Goal: Task Accomplishment & Management: Manage account settings

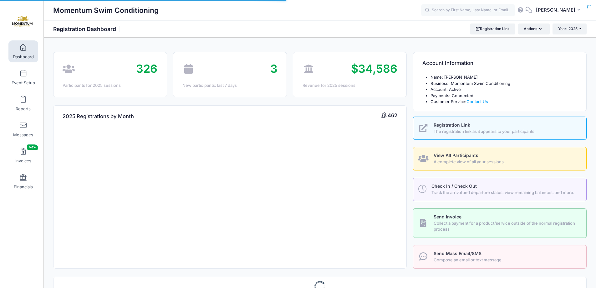
select select
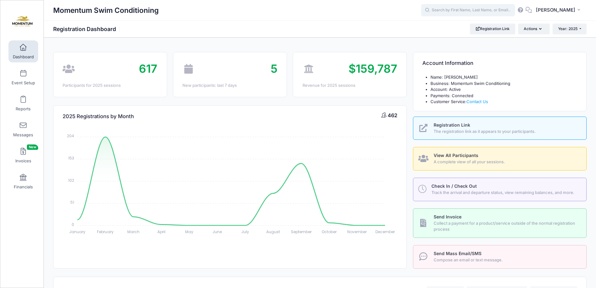
click at [471, 11] on input "text" at bounding box center [468, 10] width 94 height 13
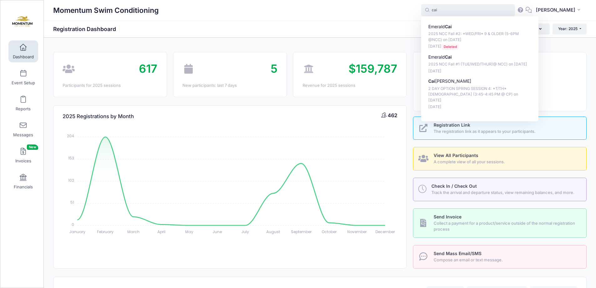
type input "cai"
drag, startPoint x: 444, startPoint y: 11, endPoint x: 432, endPoint y: 10, distance: 12.5
click at [432, 11] on span "cai cai Emerald Cai 2025 NCC Fall #2: *WED/FRI* 9 & OLDER (5-6PM @NCC) on Nov-0…" at bounding box center [468, 10] width 94 height 13
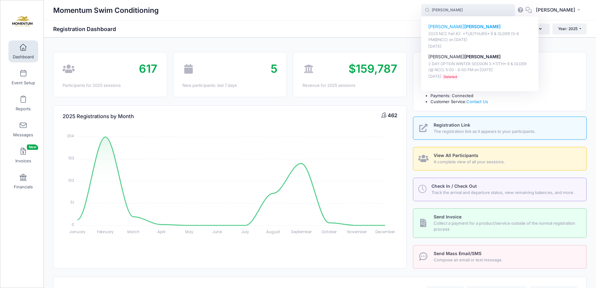
click at [443, 25] on p "Elizabeth Justus" at bounding box center [479, 26] width 103 height 7
type input "Elizabeth Justus (2025 NCC Fall #2: *TUE/THURS* 9 &amp; OLDER (5-6 PM@NCC), Nov…"
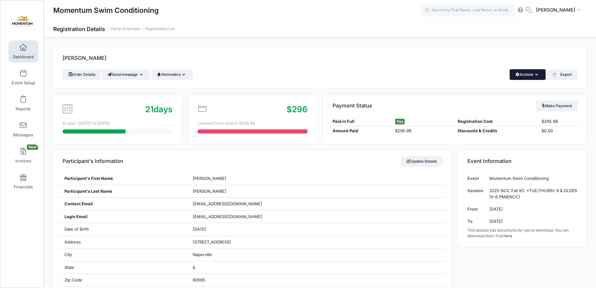
click at [537, 75] on icon "button" at bounding box center [537, 75] width 5 height 0
click at [502, 115] on link "Change Session or Program" at bounding box center [507, 117] width 72 height 19
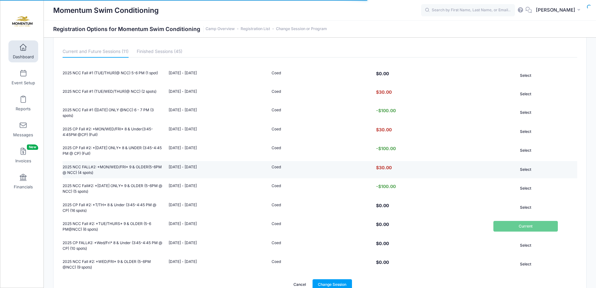
scroll to position [90, 0]
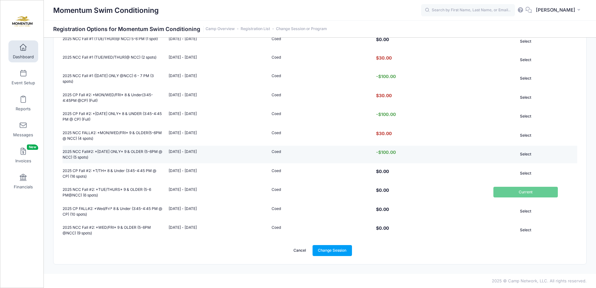
click at [525, 153] on button "Select" at bounding box center [525, 154] width 64 height 11
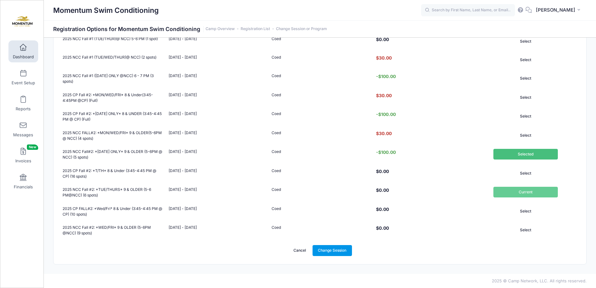
click at [339, 253] on link "Change Session" at bounding box center [332, 250] width 39 height 11
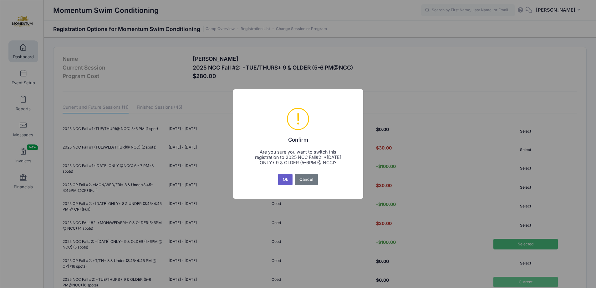
click at [283, 179] on button "Ok" at bounding box center [285, 179] width 14 height 11
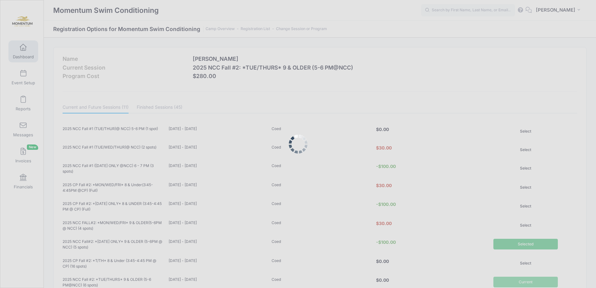
scroll to position [90, 0]
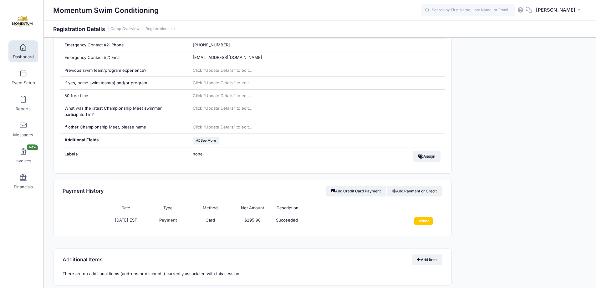
scroll to position [407, 0]
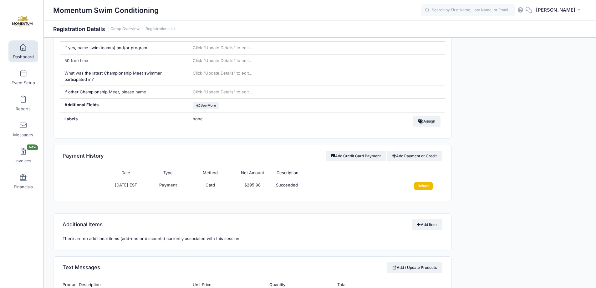
click at [421, 185] on input "Refund" at bounding box center [423, 186] width 18 height 8
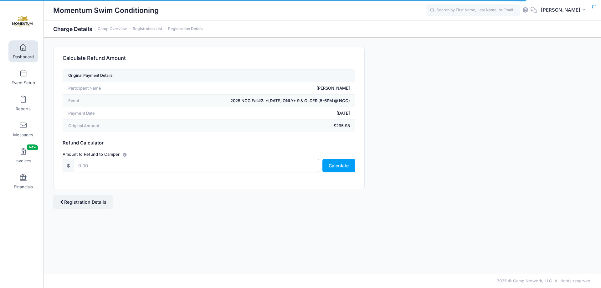
click at [80, 164] on input "text" at bounding box center [196, 165] width 245 height 13
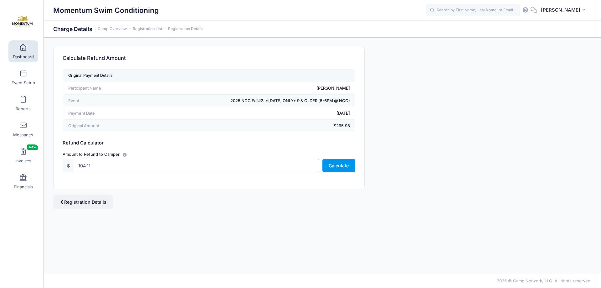
type input "104.11"
click at [347, 168] on button "Calculate" at bounding box center [338, 165] width 33 height 13
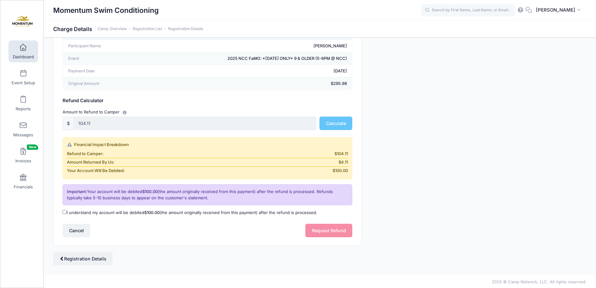
scroll to position [43, 0]
click at [65, 210] on input "I understand my account will be debited $100.00 (the amount originally received…" at bounding box center [65, 211] width 4 height 4
checkbox input "true"
click at [330, 228] on button "Request Refund" at bounding box center [328, 228] width 47 height 13
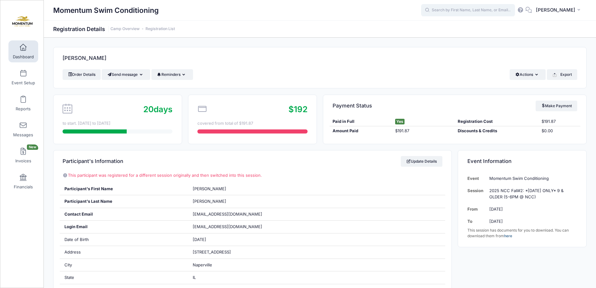
click at [455, 10] on input "text" at bounding box center [468, 10] width 94 height 13
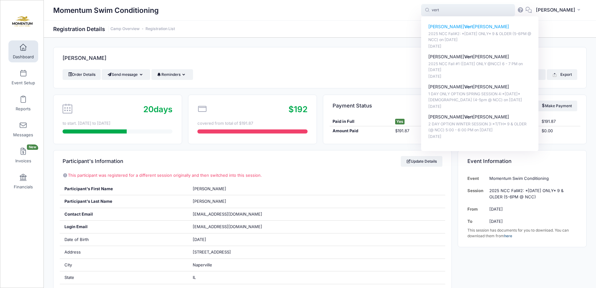
click at [457, 35] on p "2025 NCC Fall#2: *[DATE] ONLY* 9 & OLDER (5-6PM @ NCC) on [DATE]" at bounding box center [479, 37] width 103 height 12
type input "Quinn Vertucci (2025 NCC Fall#2: *Monday ONLY* 9 &amp; OLDER (5-6PM @ NCC), Nov…"
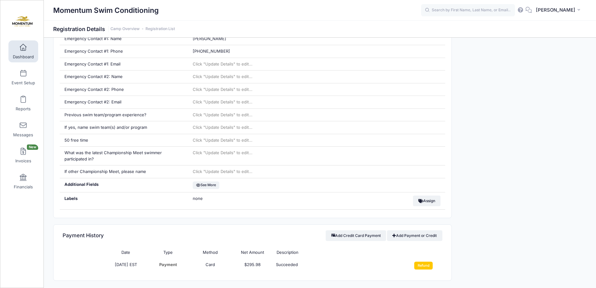
scroll to position [407, 0]
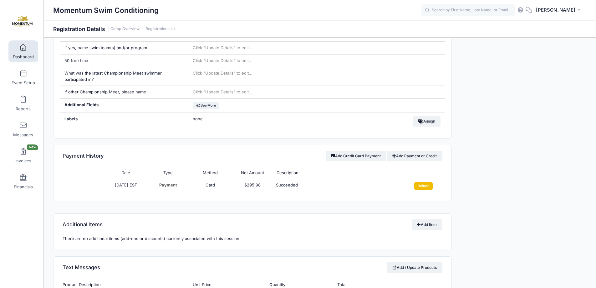
click at [426, 186] on input "Refund" at bounding box center [423, 186] width 18 height 8
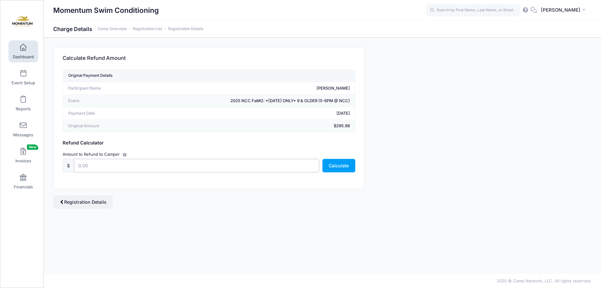
click at [110, 168] on input "text" at bounding box center [196, 165] width 245 height 13
type input "104.11"
click at [346, 169] on button "Calculate" at bounding box center [338, 165] width 33 height 13
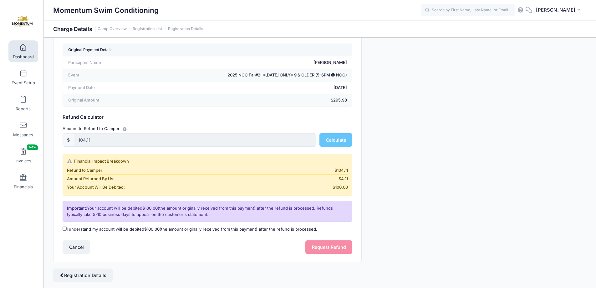
scroll to position [43, 0]
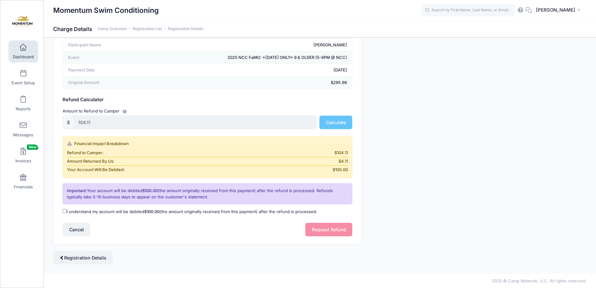
click at [66, 209] on input "I understand my account will be debited $100.00 (the amount originally received…" at bounding box center [65, 211] width 4 height 4
checkbox input "true"
click at [323, 227] on button "Request Refund" at bounding box center [328, 228] width 47 height 13
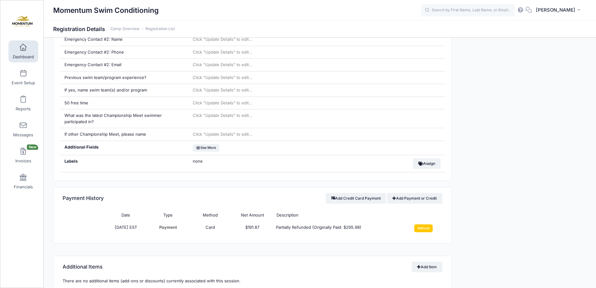
scroll to position [375, 0]
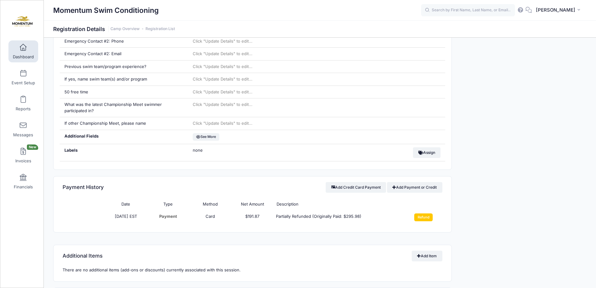
click at [498, 163] on div "Event Information Event Momentum Swim Conditioning Session 2025 NCC Fall#2: *[D…" at bounding box center [522, 176] width 135 height 804
click at [442, 9] on input "text" at bounding box center [468, 10] width 94 height 13
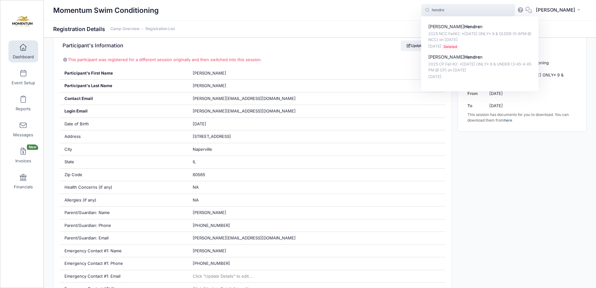
scroll to position [63, 0]
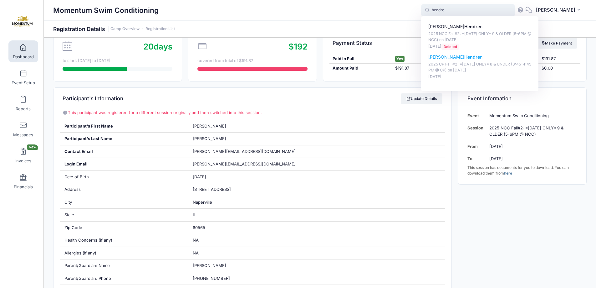
click at [464, 58] on strong "Hendre" at bounding box center [472, 56] width 16 height 5
type input "William Hendren (2025 CP Fall #2: *Monday ONLY* 8 &amp; UNDER (3:45-4:45 PM @ C…"
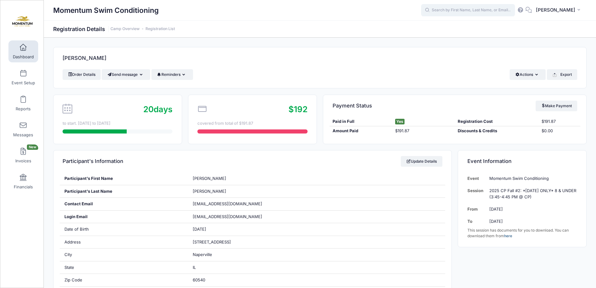
click at [454, 9] on input "text" at bounding box center [468, 10] width 94 height 13
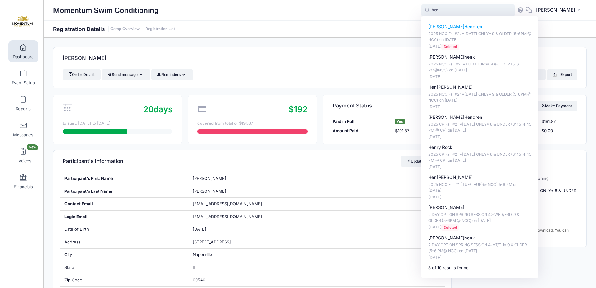
click at [452, 42] on p "2025 NCC Fall#2: *[DATE] ONLY* 9 & OLDER (5-6PM @ NCC) on [DATE]" at bounding box center [479, 37] width 103 height 12
type input "William Hendren (2025 NCC Fall#2: *Monday ONLY* 9 &amp; OLDER (5-6PM @ NCC), No…"
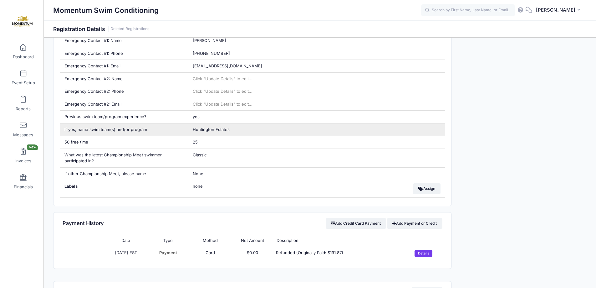
scroll to position [344, 0]
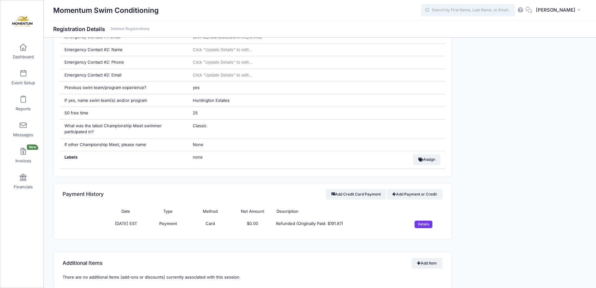
click at [450, 12] on input "text" at bounding box center [468, 10] width 94 height 13
click at [559, 144] on div "Event Information Event Momentum Swim Conditioning Session 2025 NCC Fall#2: *Mo…" at bounding box center [522, 227] width 135 height 842
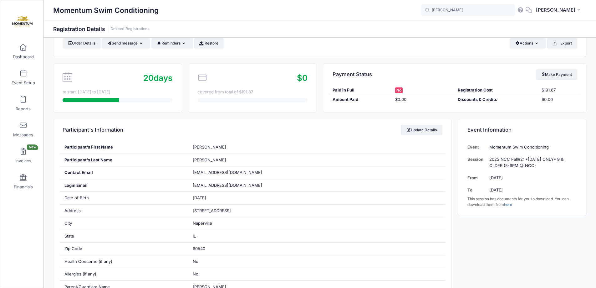
scroll to position [0, 0]
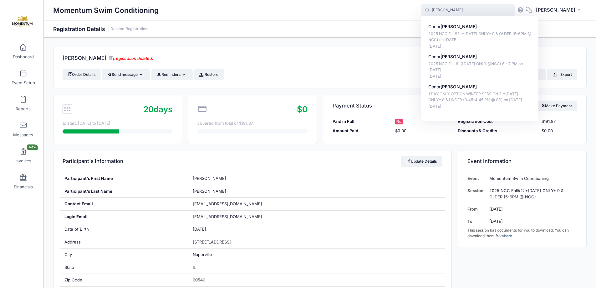
click at [483, 12] on input "allen" at bounding box center [468, 10] width 94 height 13
click at [460, 31] on div "Conor Allen 2025 NCC Fall#2: *Monday ONLY* 9 & OLDER (5-6PM @ NCC) on Nov-03, 2…" at bounding box center [479, 36] width 103 height 26
type input "Conor Allen (2025 NCC Fall#2: *Monday ONLY* 9 &amp; OLDER (5-6PM @ NCC), Nov-03…"
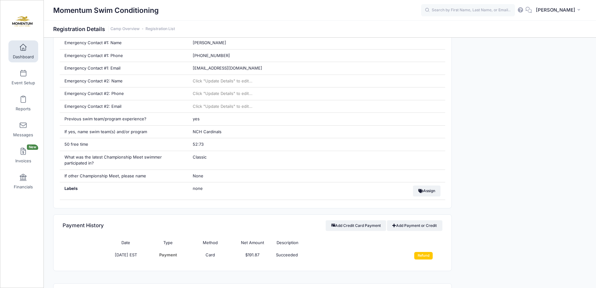
scroll to position [438, 0]
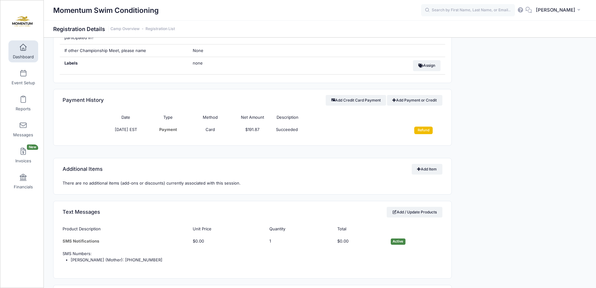
click at [425, 130] on input "Refund" at bounding box center [423, 130] width 18 height 8
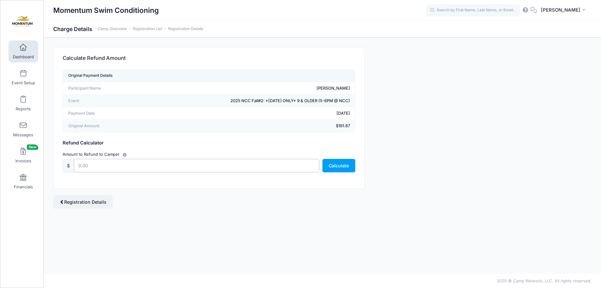
click at [211, 165] on input "text" at bounding box center [196, 165] width 245 height 13
type input "191.87"
click at [331, 166] on button "Calculate" at bounding box center [338, 165] width 33 height 13
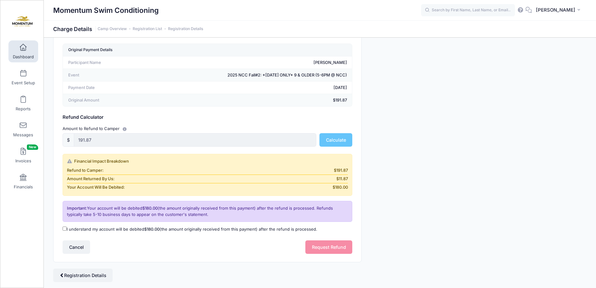
scroll to position [43, 0]
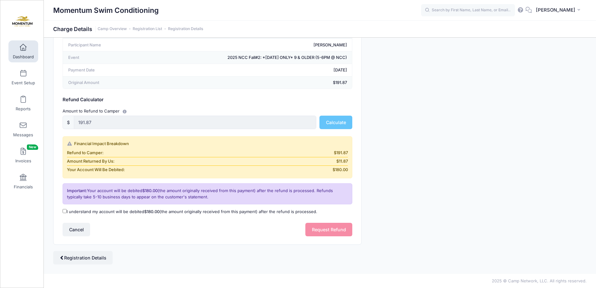
click at [65, 210] on input "I understand my account will be debited $180.00 (the amount originally received…" at bounding box center [65, 211] width 4 height 4
checkbox input "true"
click at [323, 226] on button "Request Refund" at bounding box center [328, 228] width 47 height 13
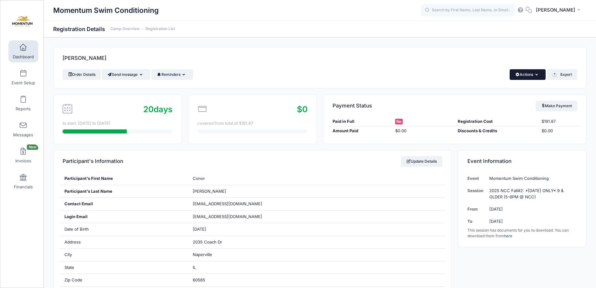
click at [535, 75] on icon "button" at bounding box center [537, 75] width 5 height 0
click at [490, 130] on link "Delete" at bounding box center [507, 132] width 72 height 12
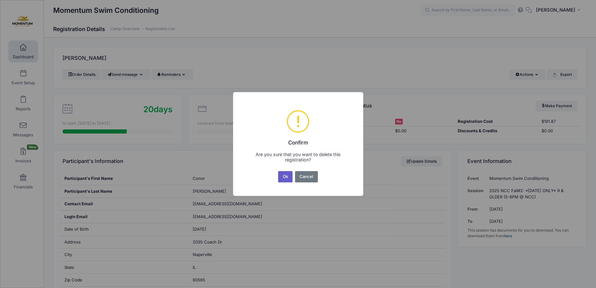
click at [287, 178] on button "Ok" at bounding box center [285, 176] width 14 height 11
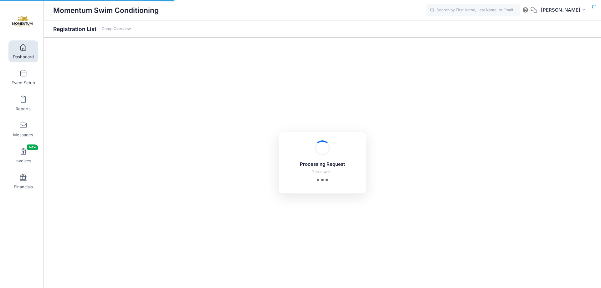
select select "10"
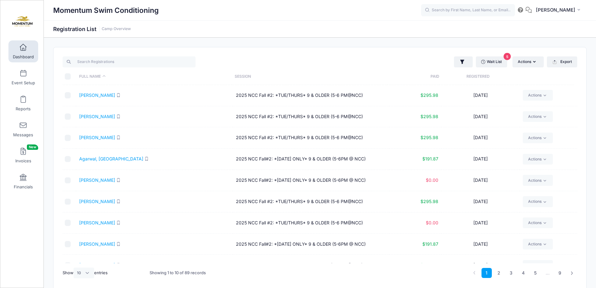
click at [25, 54] on span "Dashboard" at bounding box center [23, 56] width 21 height 5
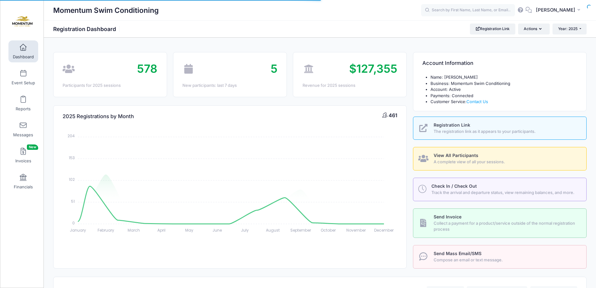
select select
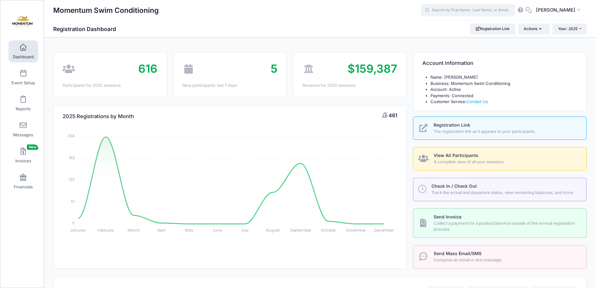
click at [449, 10] on input "text" at bounding box center [468, 10] width 94 height 13
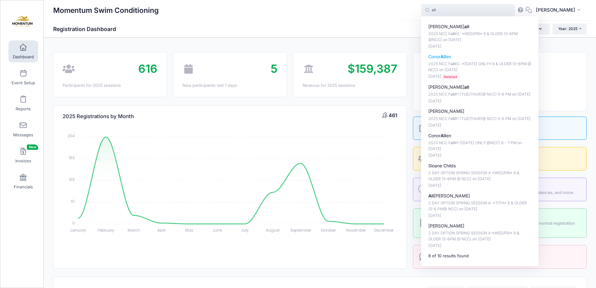
click at [445, 55] on p "Conor All en" at bounding box center [479, 56] width 103 height 7
type input "Conor Allen (2025 NCC Fall#2: *Monday ONLY* 9 &amp; OLDER (5-6PM @ NCC), Nov-03…"
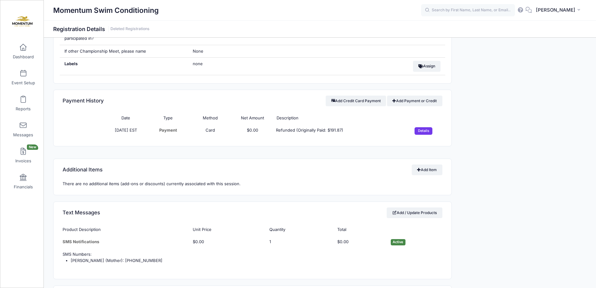
scroll to position [438, 0]
click at [425, 130] on input "Details" at bounding box center [424, 130] width 18 height 8
